Goal: Find specific page/section

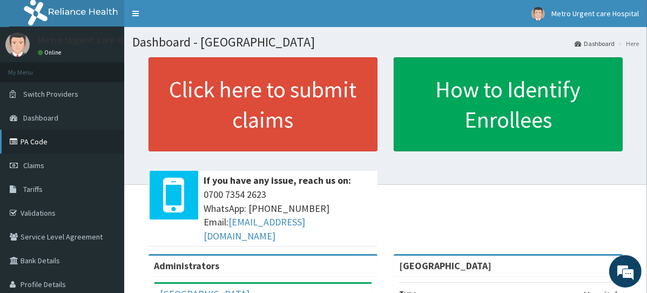
click at [62, 141] on link "PA Code" at bounding box center [62, 142] width 124 height 24
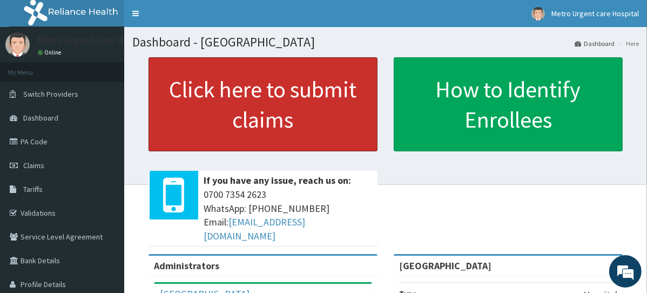
click at [152, 64] on link "Click here to submit claims" at bounding box center [263, 104] width 229 height 94
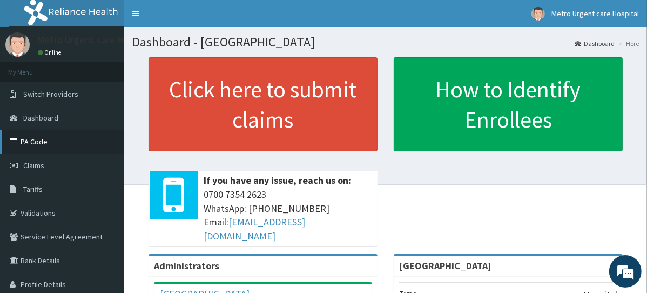
click at [52, 145] on link "PA Code" at bounding box center [62, 142] width 124 height 24
click at [56, 146] on link "PA Code" at bounding box center [62, 142] width 124 height 24
